Goal: Find specific page/section

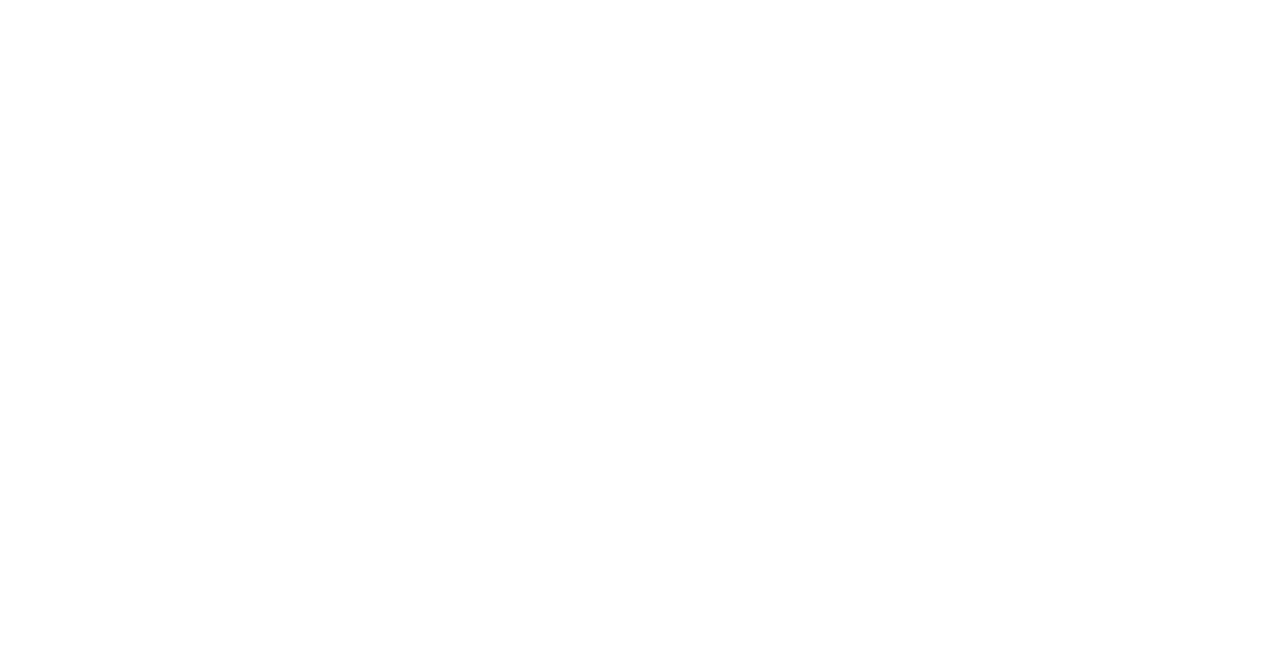
select select "Song"
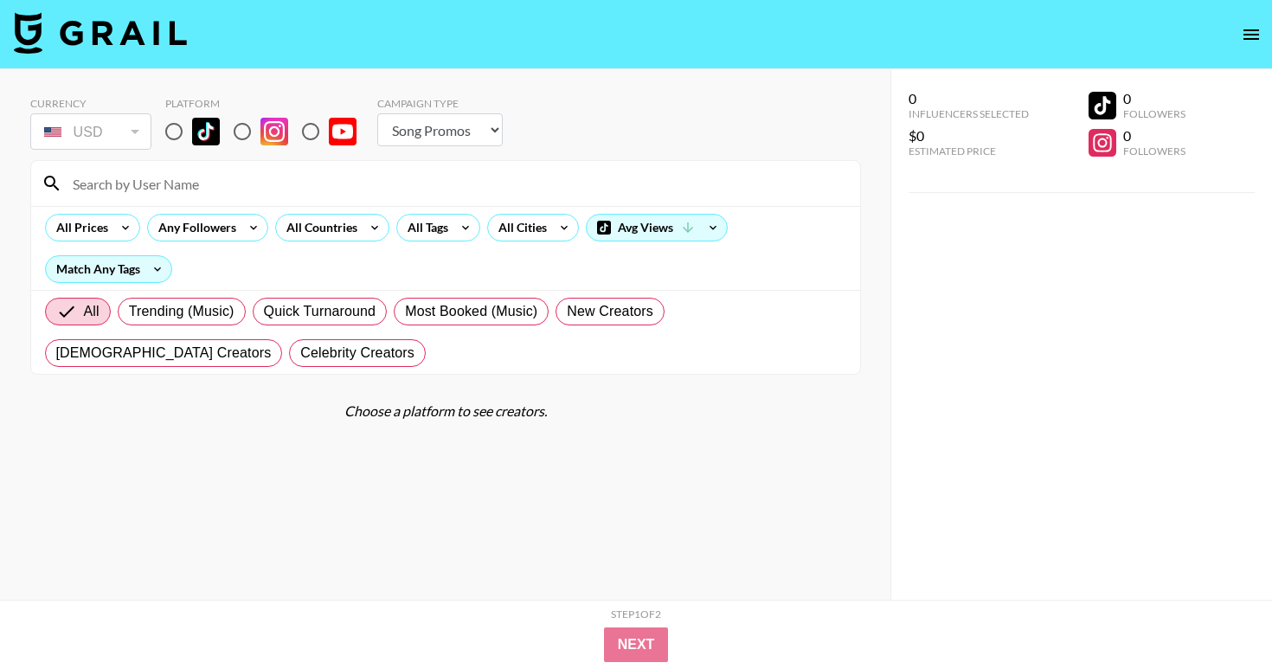
click at [106, 188] on input at bounding box center [456, 184] width 788 height 28
type input "ivy"
click at [182, 124] on input "radio" at bounding box center [174, 131] width 36 height 36
radio input "true"
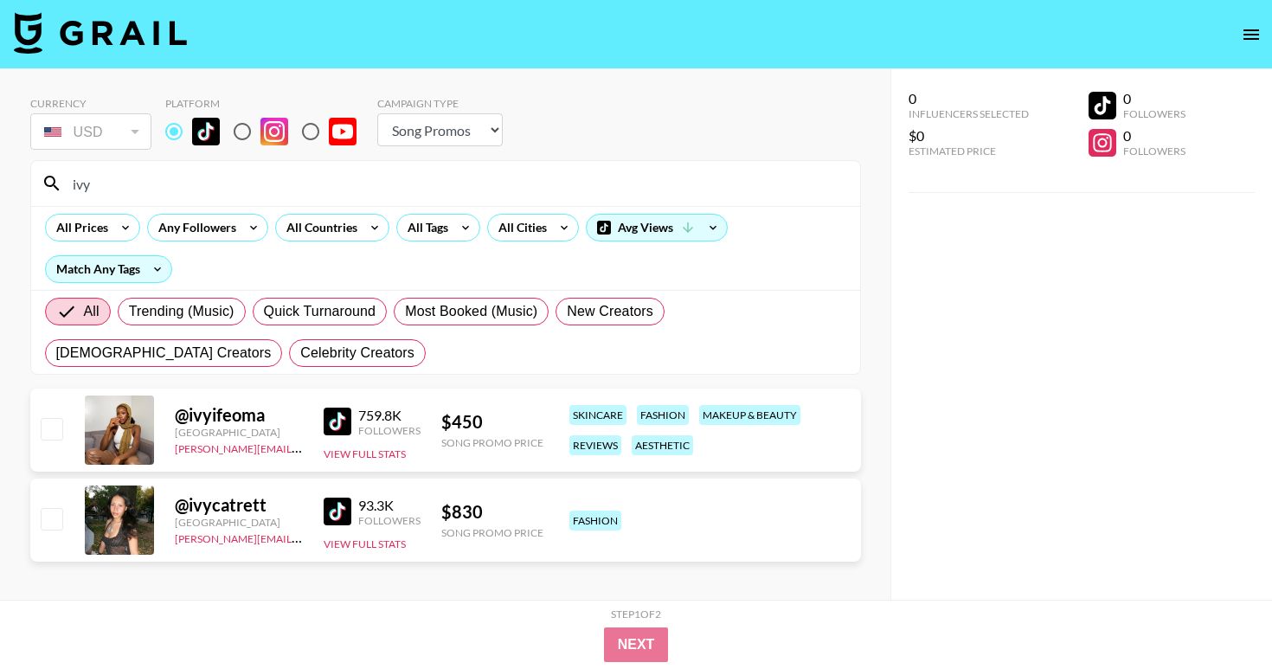
click at [193, 201] on div "ivy" at bounding box center [445, 183] width 829 height 45
click at [190, 192] on input "ivy" at bounding box center [456, 184] width 788 height 28
